Goal: Task Accomplishment & Management: Manage account settings

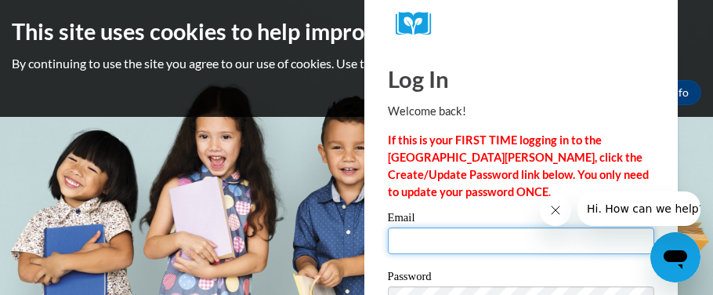
click at [400, 234] on input "Email" at bounding box center [521, 240] width 266 height 27
type input "gotellsabrina@gmail.com"
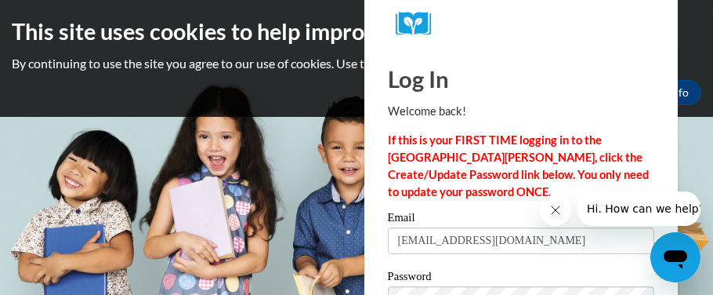
click at [381, 44] on div at bounding box center [521, 24] width 314 height 48
click at [381, 25] on div at bounding box center [521, 24] width 314 height 48
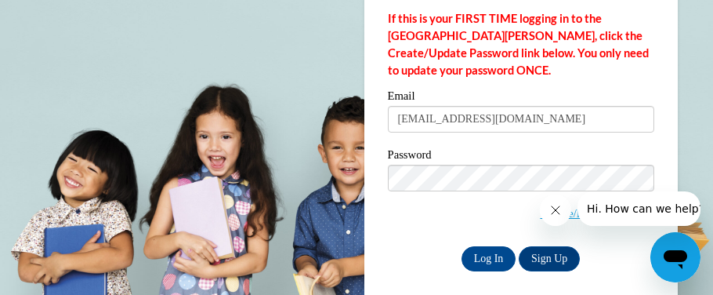
scroll to position [125, 0]
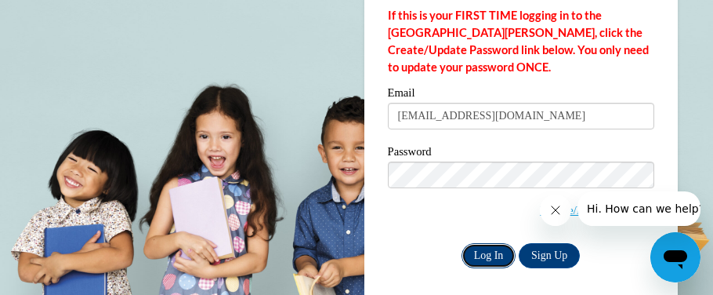
click at [484, 248] on input "Log In" at bounding box center [489, 255] width 55 height 25
